Goal: Check status

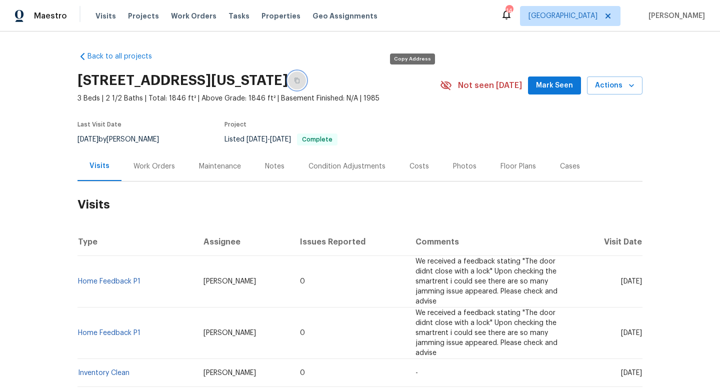
click at [300, 83] on icon "button" at bounding box center [297, 80] width 6 height 6
